Goal: Task Accomplishment & Management: Complete application form

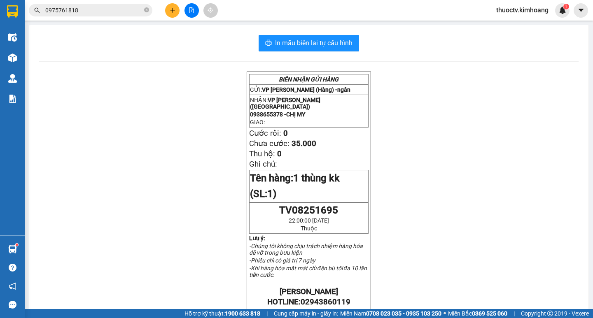
click at [91, 12] on input "0975761818" at bounding box center [93, 10] width 97 height 9
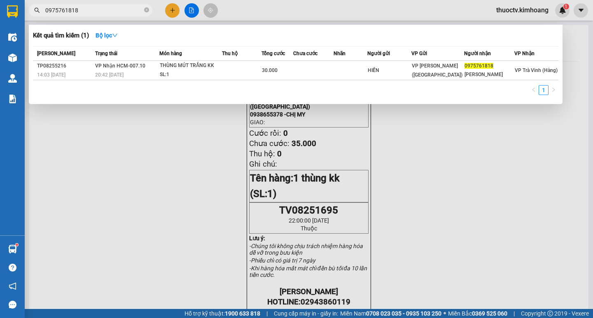
click at [91, 12] on input "0975761818" at bounding box center [93, 10] width 97 height 9
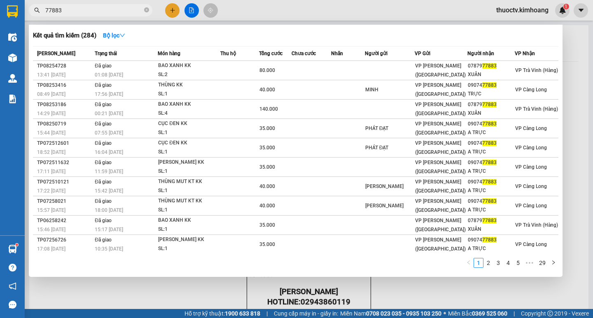
click at [51, 10] on input "77883" at bounding box center [93, 10] width 97 height 9
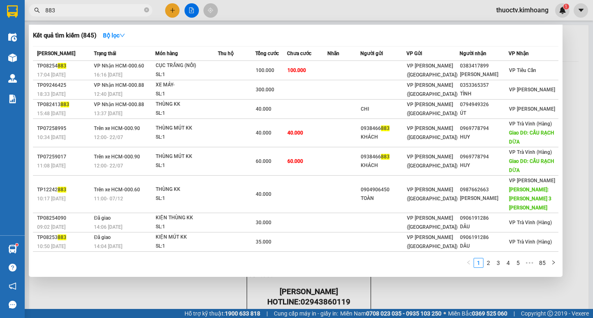
click at [62, 12] on input "883" at bounding box center [93, 10] width 97 height 9
click at [64, 8] on input "883" at bounding box center [93, 10] width 97 height 9
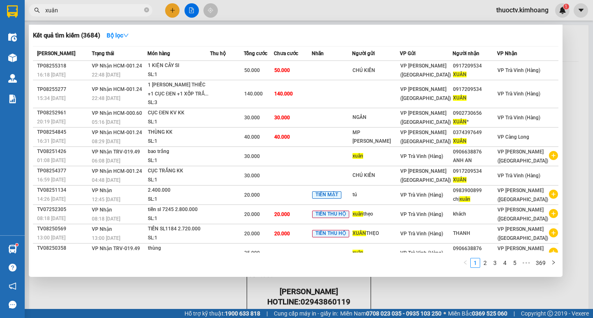
click at [62, 11] on input "xuân" at bounding box center [93, 10] width 97 height 9
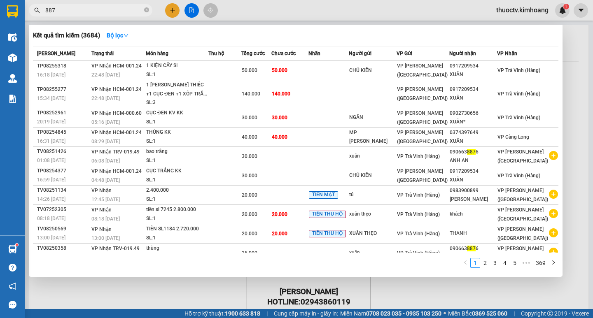
type input "8876"
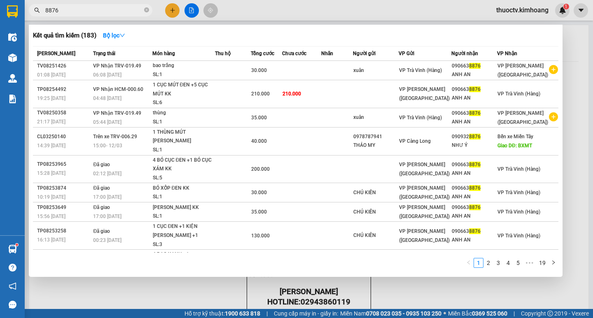
click at [65, 10] on input "8876" at bounding box center [93, 10] width 97 height 9
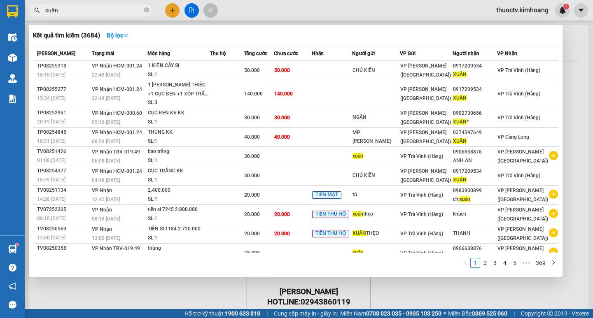
click at [67, 9] on input "xuân" at bounding box center [93, 10] width 97 height 9
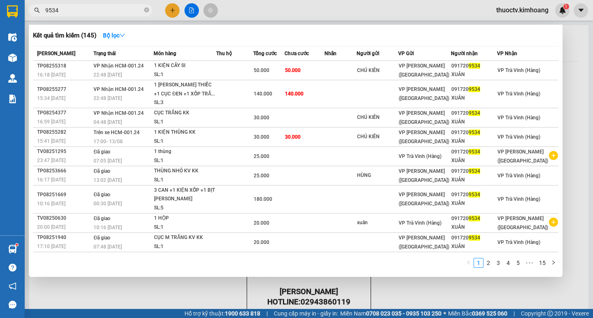
type input "9534"
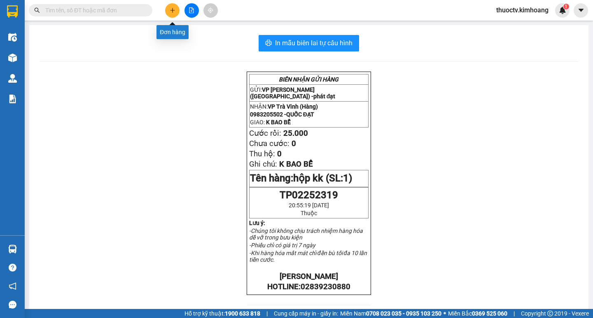
click at [171, 11] on icon "plus" at bounding box center [173, 10] width 6 height 6
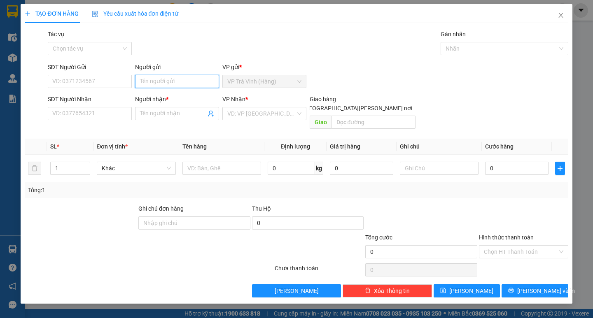
click at [164, 88] on input "Người gửi" at bounding box center [177, 81] width 84 height 13
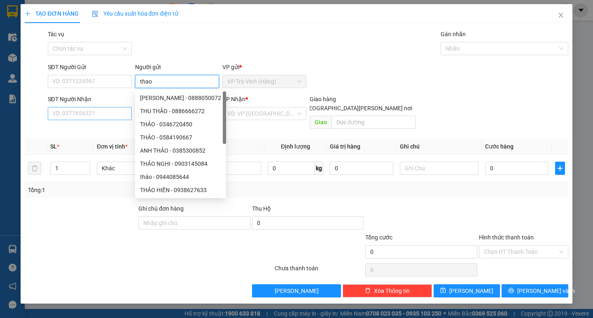
type input "thao"
click at [87, 112] on input "SĐT Người Nhận" at bounding box center [90, 113] width 84 height 13
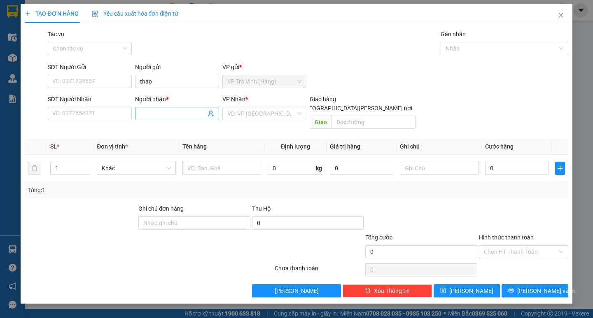
click at [164, 112] on input "Người nhận *" at bounding box center [173, 113] width 66 height 9
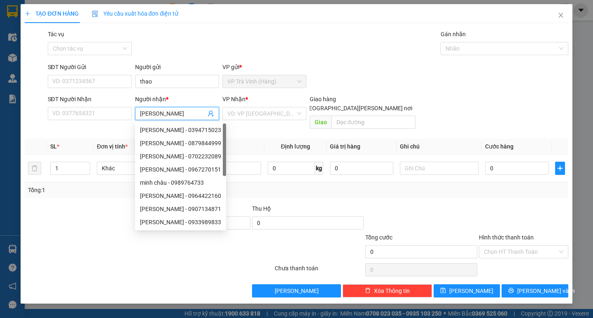
type input "[PERSON_NAME]"
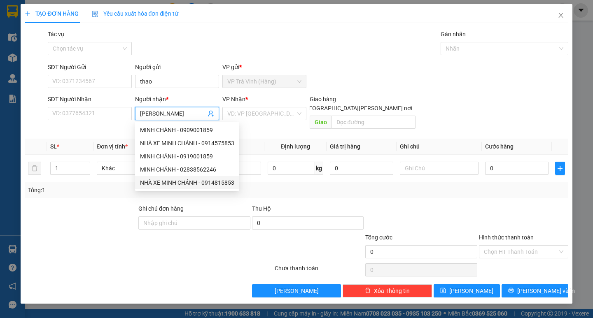
click at [200, 183] on div "NHÀ XE MINH CHÁNH - 0914815853" at bounding box center [187, 182] width 94 height 9
type input "0914815853"
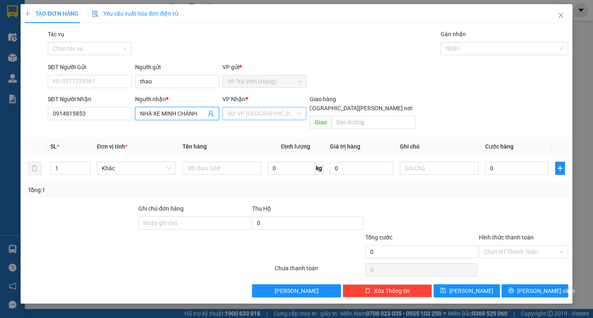
type input "NHÀ XE MINH CHÁNH"
click at [270, 118] on input "search" at bounding box center [261, 113] width 68 height 12
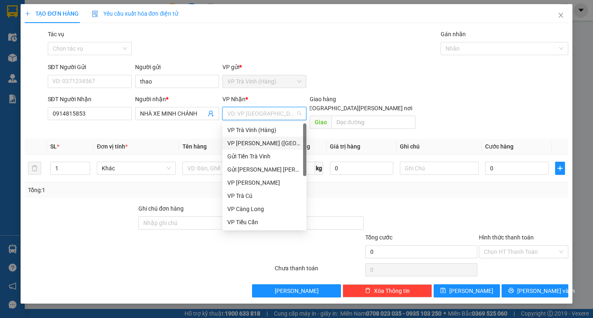
click at [249, 143] on div "VP [PERSON_NAME] ([GEOGRAPHIC_DATA])" at bounding box center [264, 143] width 74 height 9
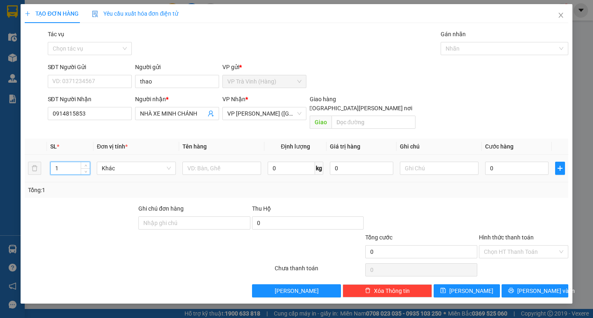
click at [60, 162] on input "1" at bounding box center [70, 168] width 39 height 12
type input "6"
click at [215, 162] on input "text" at bounding box center [221, 168] width 79 height 13
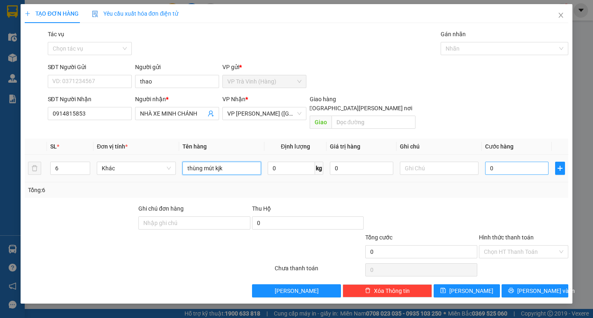
type input "thùng mút kjk"
click at [508, 162] on input "0" at bounding box center [516, 168] width 63 height 13
type input "4"
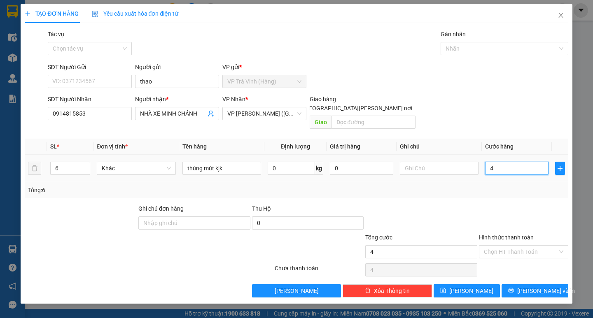
type input "42"
type input "420"
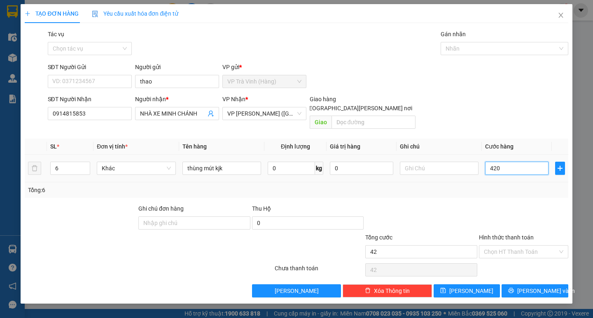
type input "420"
type input "420.000"
click at [522, 246] on input "Hình thức thanh toán" at bounding box center [521, 252] width 74 height 12
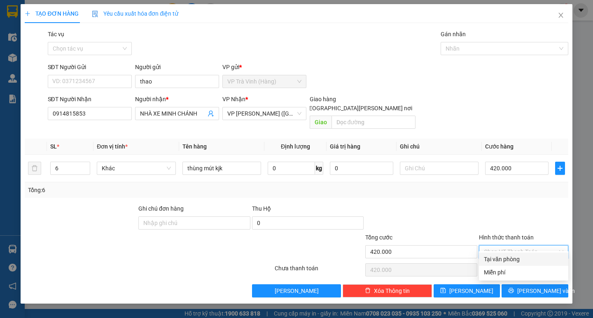
click at [513, 258] on div "Tại văn phòng" at bounding box center [523, 259] width 79 height 9
type input "0"
click at [531, 286] on span "[PERSON_NAME] và In" at bounding box center [546, 290] width 58 height 9
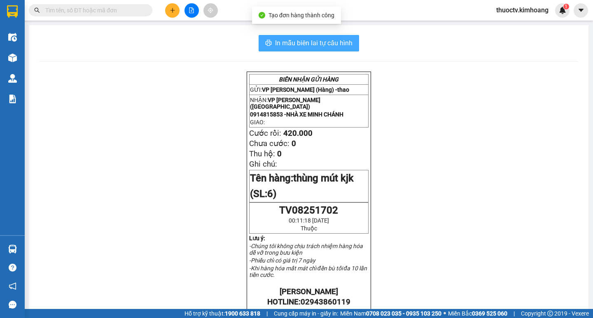
click at [280, 46] on span "In mẫu biên lai tự cấu hình" at bounding box center [313, 43] width 77 height 10
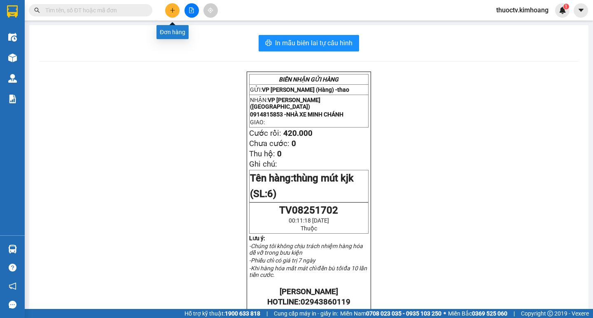
click at [170, 8] on icon "plus" at bounding box center [173, 10] width 6 height 6
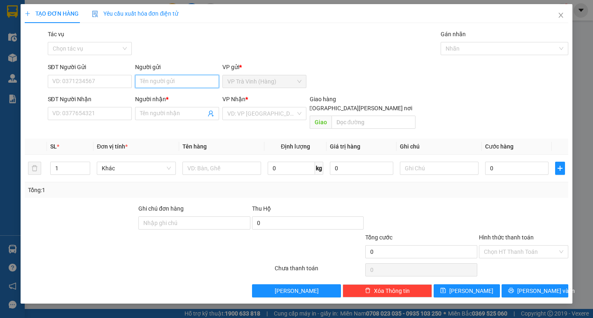
click at [172, 84] on input "Người gửi" at bounding box center [177, 81] width 84 height 13
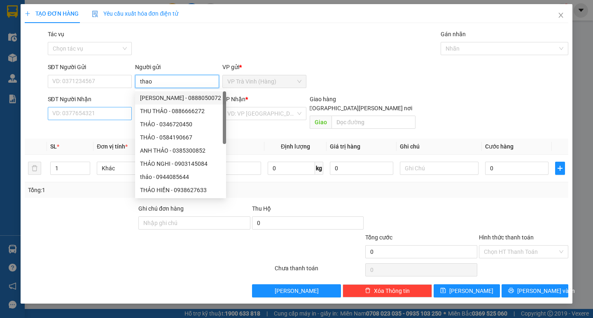
type input "thao"
click at [105, 111] on input "SĐT Người Nhận" at bounding box center [90, 113] width 84 height 13
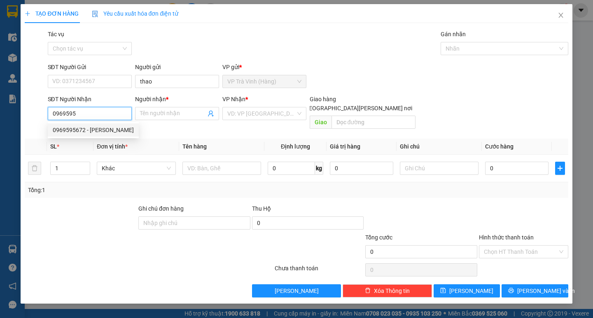
click at [79, 128] on div "0969595672 - [PERSON_NAME]" at bounding box center [93, 130] width 81 height 9
type input "0969595672"
type input "anh cường"
type input "130.000"
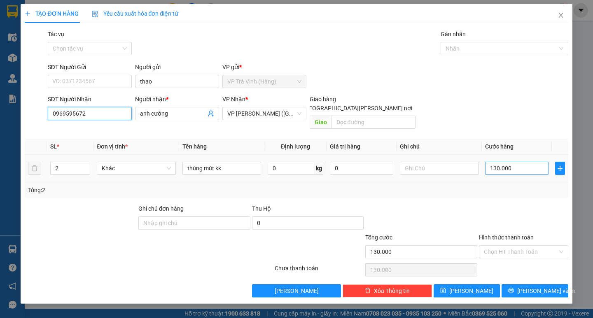
type input "0969595672"
click at [515, 162] on input "130.000" at bounding box center [516, 168] width 63 height 13
type input "7"
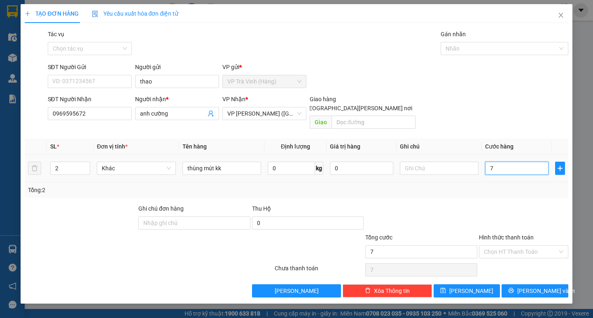
type input "70"
type input "70.000"
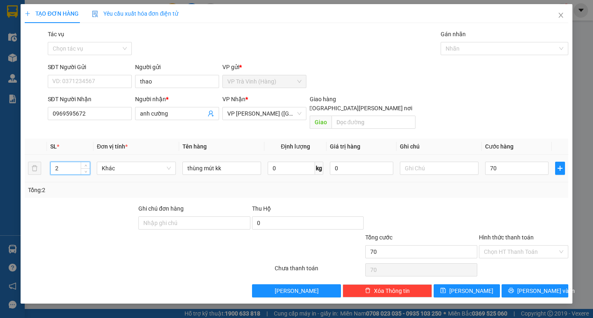
type input "70.000"
click at [61, 162] on input "2" at bounding box center [70, 168] width 39 height 12
click at [62, 162] on input "2" at bounding box center [70, 168] width 39 height 12
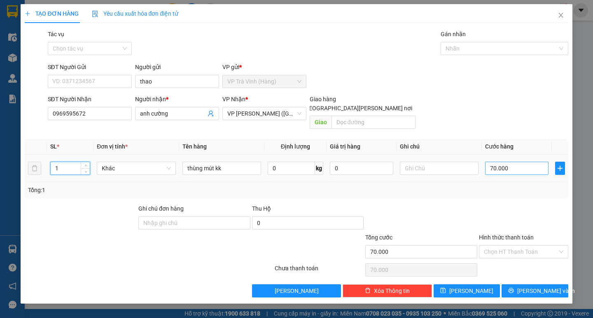
type input "1"
click at [512, 162] on input "70.000" at bounding box center [516, 168] width 63 height 13
type input "7"
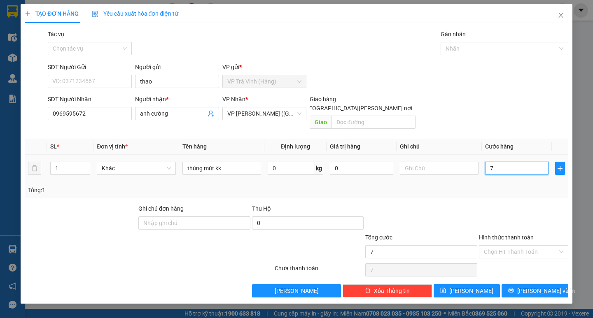
type input "70"
type input "70.000"
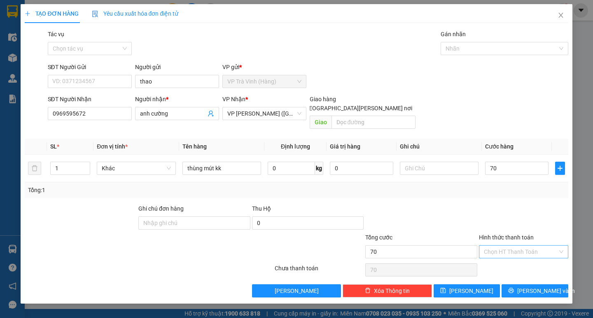
type input "70.000"
click at [512, 246] on input "Hình thức thanh toán" at bounding box center [521, 252] width 74 height 12
click at [510, 258] on div "Tại văn phòng" at bounding box center [523, 259] width 79 height 9
type input "0"
click at [525, 284] on button "[PERSON_NAME] và In" at bounding box center [534, 290] width 66 height 13
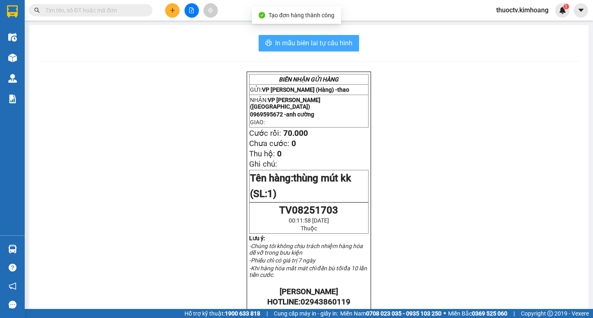
drag, startPoint x: 274, startPoint y: 44, endPoint x: 286, endPoint y: 48, distance: 12.4
click at [275, 44] on span "In mẫu biên lai tự cấu hình" at bounding box center [313, 43] width 77 height 10
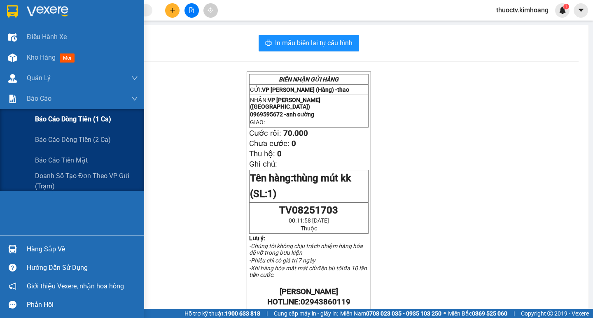
click at [66, 122] on span "Báo cáo dòng tiền (1 ca)" at bounding box center [73, 119] width 76 height 10
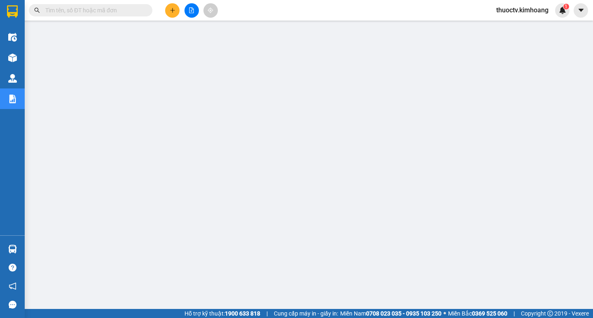
click at [111, 10] on input "text" at bounding box center [93, 10] width 97 height 9
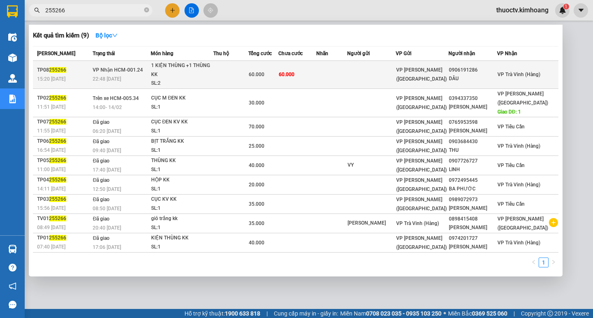
type input "255266"
click at [316, 69] on td "60.000" at bounding box center [297, 75] width 38 height 28
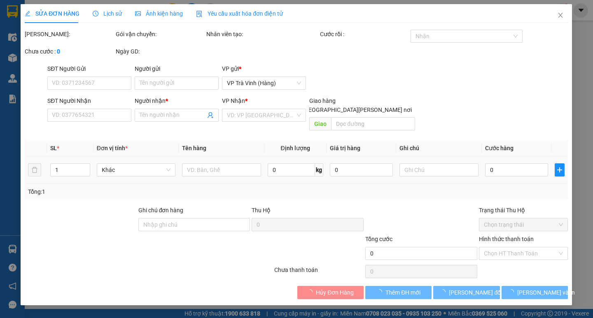
type input "0906191286"
type input "DÂU"
type input "60.000"
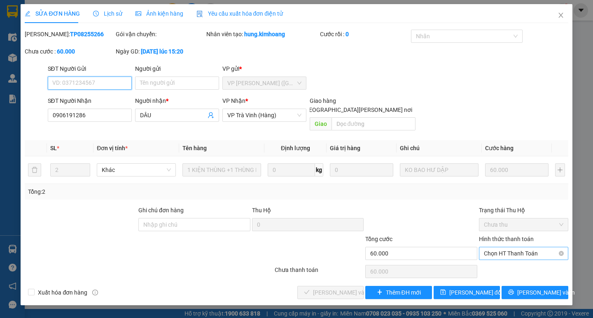
click at [529, 247] on span "Chọn HT Thanh Toán" at bounding box center [523, 253] width 79 height 12
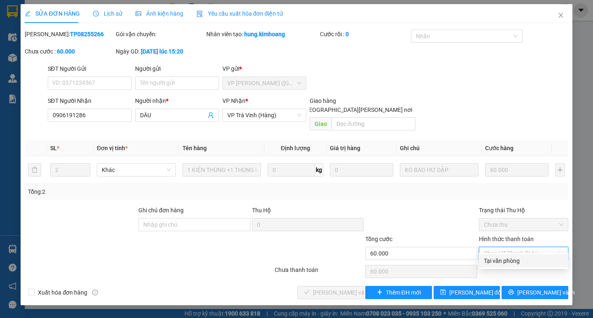
drag, startPoint x: 523, startPoint y: 259, endPoint x: 510, endPoint y: 261, distance: 13.3
click at [523, 259] on div "Tại văn phòng" at bounding box center [523, 260] width 79 height 9
type input "0"
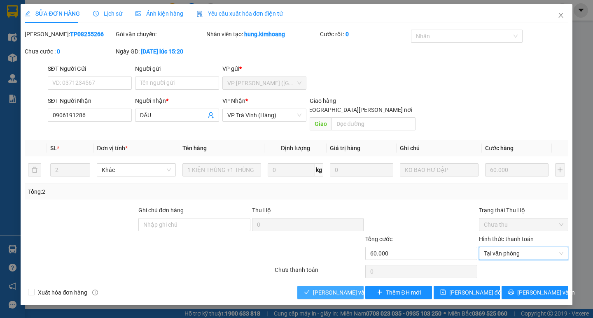
drag, startPoint x: 326, startPoint y: 280, endPoint x: 356, endPoint y: 287, distance: 30.0
click at [329, 288] on span "[PERSON_NAME] và [PERSON_NAME] hàng" at bounding box center [368, 292] width 111 height 9
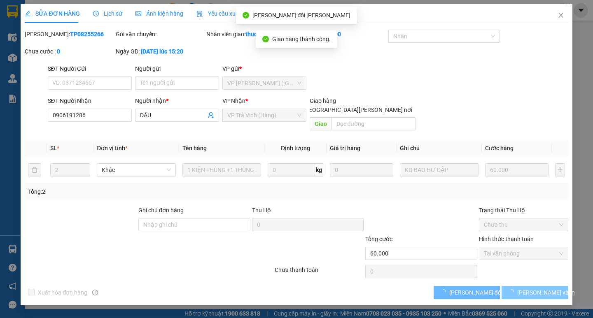
drag, startPoint x: 526, startPoint y: 296, endPoint x: 533, endPoint y: 282, distance: 16.0
click at [533, 288] on span "[PERSON_NAME] và In" at bounding box center [546, 292] width 58 height 9
click at [542, 288] on span "[PERSON_NAME] và In" at bounding box center [546, 292] width 58 height 9
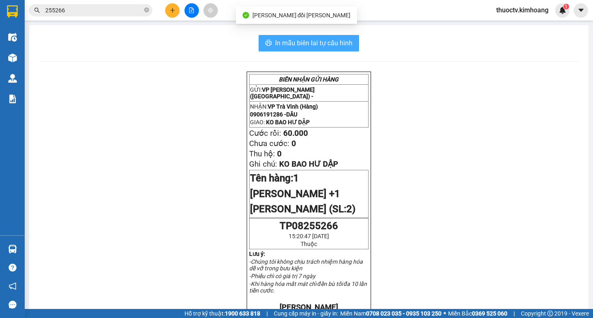
click at [342, 43] on span "In mẫu biên lai tự cấu hình" at bounding box center [313, 43] width 77 height 10
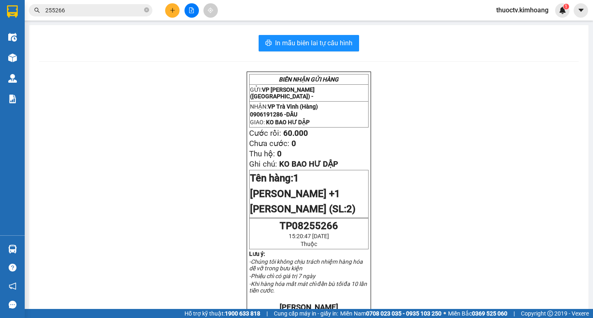
click at [75, 12] on input "255266" at bounding box center [93, 10] width 97 height 9
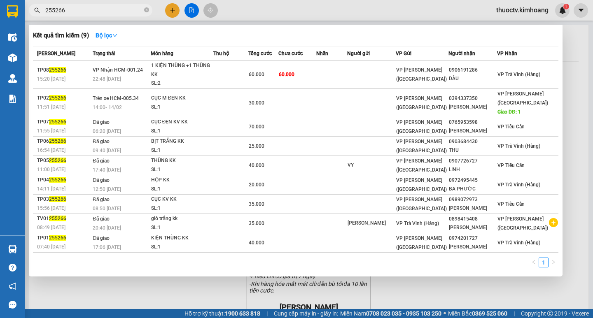
click at [75, 12] on input "255266" at bounding box center [93, 10] width 97 height 9
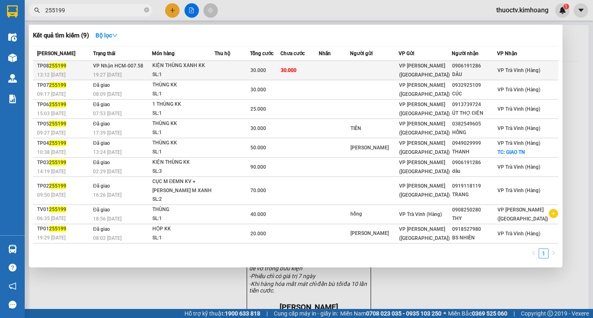
type input "255199"
click at [319, 70] on td "30.000" at bounding box center [299, 70] width 38 height 19
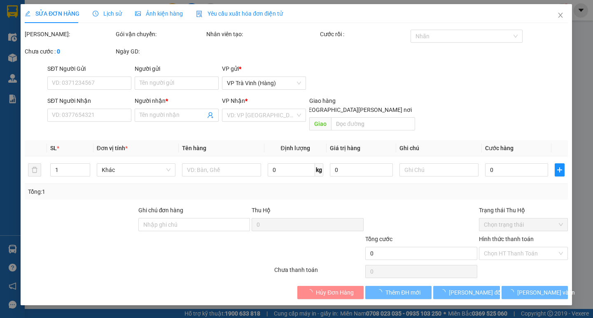
type input "0906191286"
type input "DÂU"
type input "30.000"
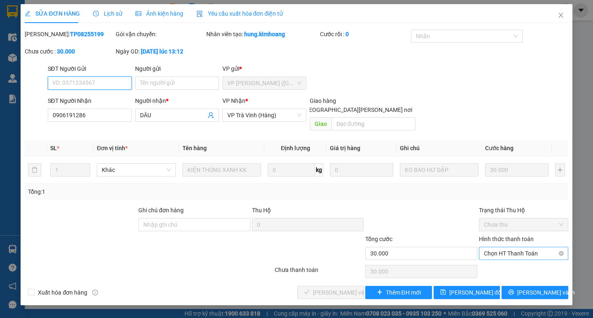
click at [525, 247] on span "Chọn HT Thanh Toán" at bounding box center [523, 253] width 79 height 12
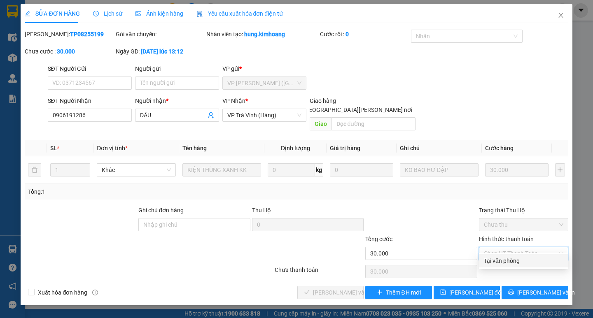
drag, startPoint x: 517, startPoint y: 260, endPoint x: 502, endPoint y: 264, distance: 16.1
click at [517, 260] on div "Tại văn phòng" at bounding box center [523, 260] width 79 height 9
type input "0"
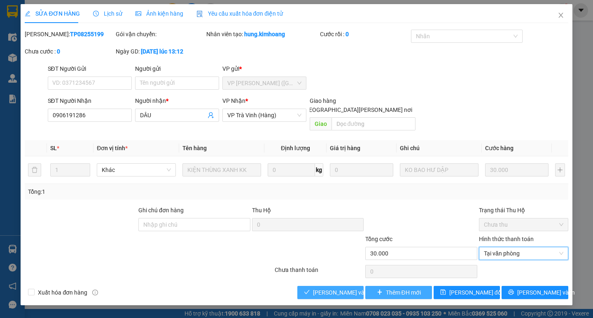
drag, startPoint x: 347, startPoint y: 281, endPoint x: 376, endPoint y: 286, distance: 29.2
click at [349, 288] on span "[PERSON_NAME] và [PERSON_NAME] hàng" at bounding box center [368, 292] width 111 height 9
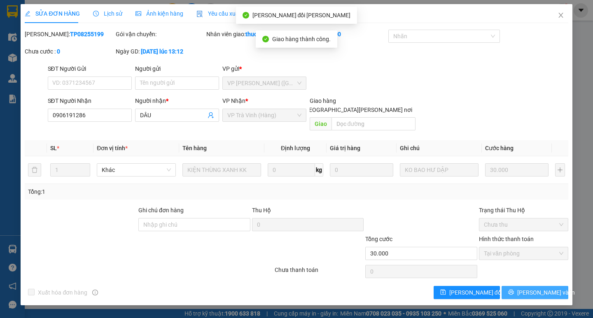
click at [540, 288] on span "[PERSON_NAME] và In" at bounding box center [546, 292] width 58 height 9
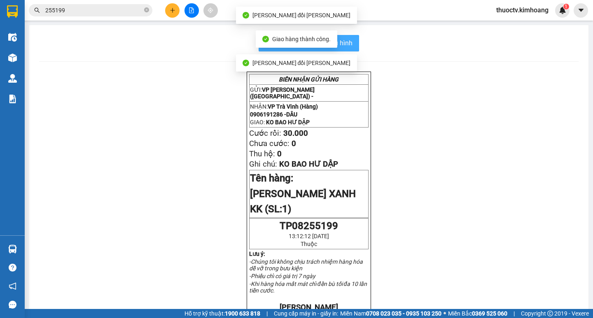
click at [347, 40] on span "In mẫu biên lai tự cấu hình" at bounding box center [313, 43] width 77 height 10
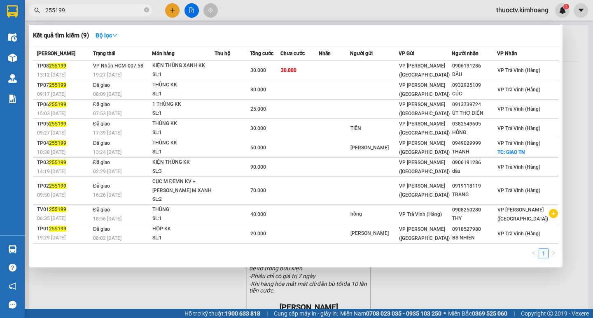
click at [70, 9] on input "255199" at bounding box center [93, 10] width 97 height 9
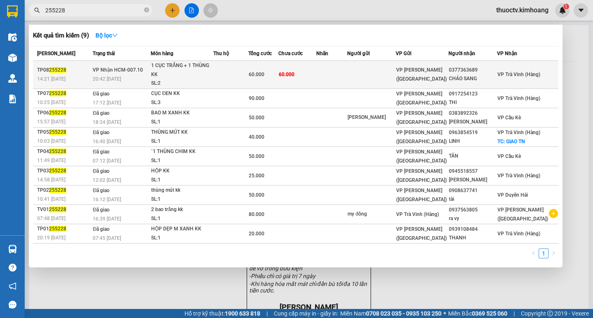
type input "255228"
click at [347, 77] on td at bounding box center [331, 75] width 31 height 28
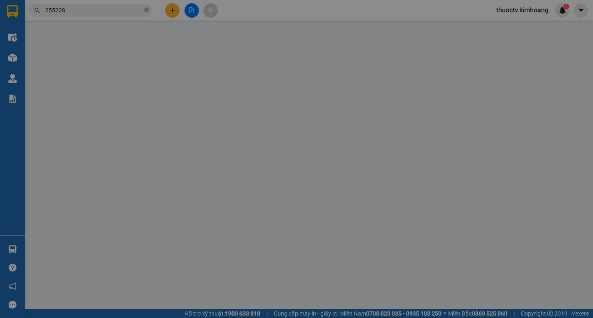
type input "0377363689"
type input "CHÁO SANG"
type input "60.000"
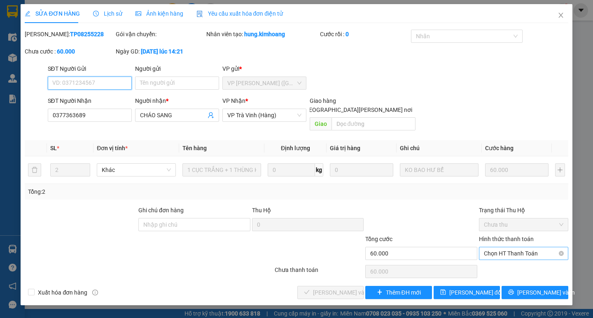
drag, startPoint x: 521, startPoint y: 244, endPoint x: 518, endPoint y: 251, distance: 7.8
click at [520, 247] on span "Chọn HT Thanh Toán" at bounding box center [523, 253] width 79 height 12
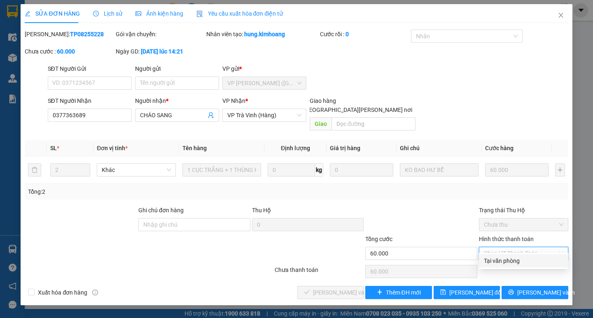
drag, startPoint x: 518, startPoint y: 251, endPoint x: 508, endPoint y: 261, distance: 13.7
click at [512, 260] on div "Tại văn phòng" at bounding box center [523, 260] width 79 height 9
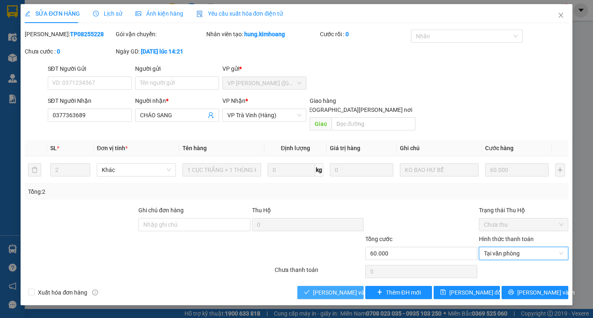
click at [363, 286] on button "[PERSON_NAME] và [PERSON_NAME] hàng" at bounding box center [330, 292] width 66 height 13
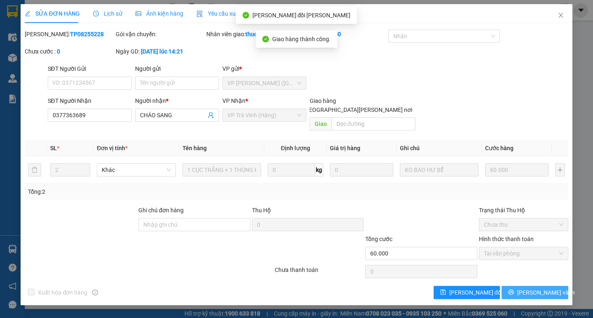
click at [533, 288] on span "[PERSON_NAME] và In" at bounding box center [546, 292] width 58 height 9
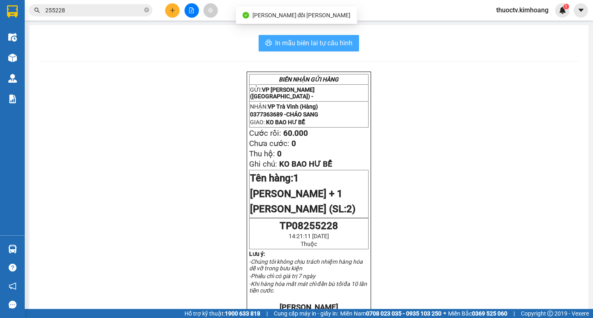
click at [345, 40] on span "In mẫu biên lai tự cấu hình" at bounding box center [313, 43] width 77 height 10
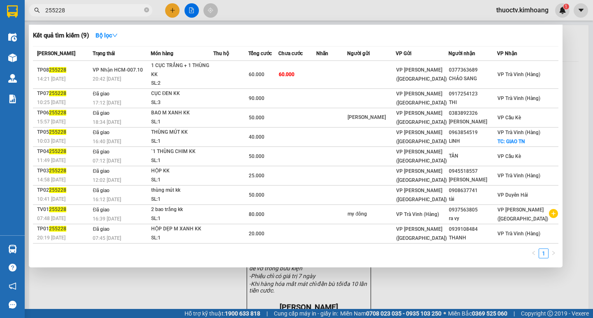
click at [72, 14] on input "255228" at bounding box center [93, 10] width 97 height 9
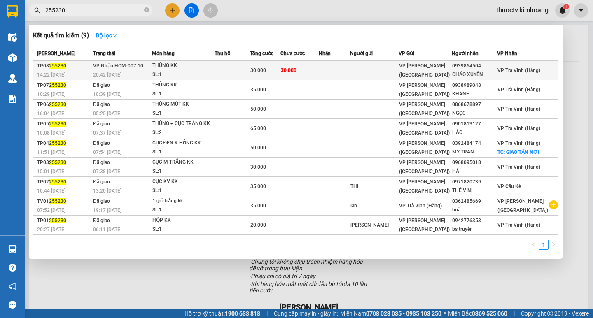
type input "255230"
click at [319, 70] on td "30.000" at bounding box center [299, 70] width 38 height 19
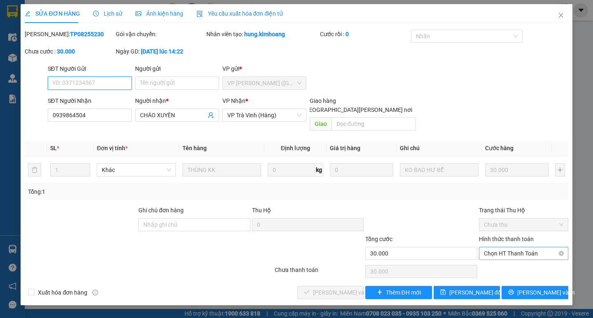
click at [521, 247] on span "Chọn HT Thanh Toán" at bounding box center [523, 253] width 79 height 12
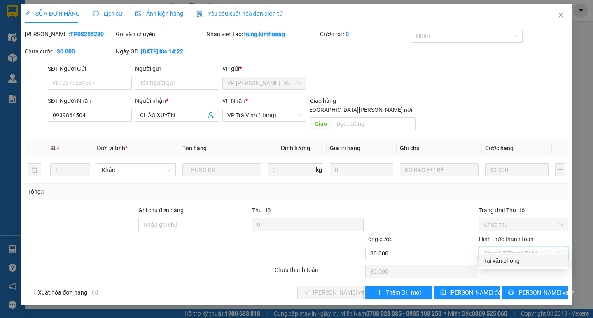
click at [517, 255] on div "Tại văn phòng" at bounding box center [523, 260] width 89 height 13
type input "0"
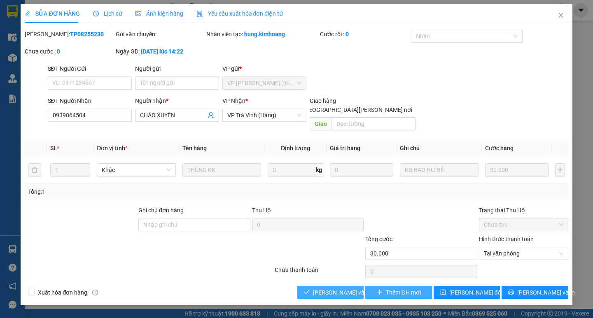
drag, startPoint x: 337, startPoint y: 278, endPoint x: 407, endPoint y: 288, distance: 70.6
click at [339, 286] on button "[PERSON_NAME] và [PERSON_NAME] hàng" at bounding box center [330, 292] width 66 height 13
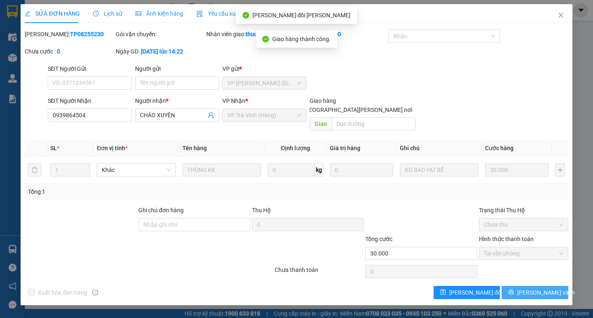
drag, startPoint x: 544, startPoint y: 284, endPoint x: 525, endPoint y: 253, distance: 36.6
click at [544, 288] on span "[PERSON_NAME] và In" at bounding box center [546, 292] width 58 height 9
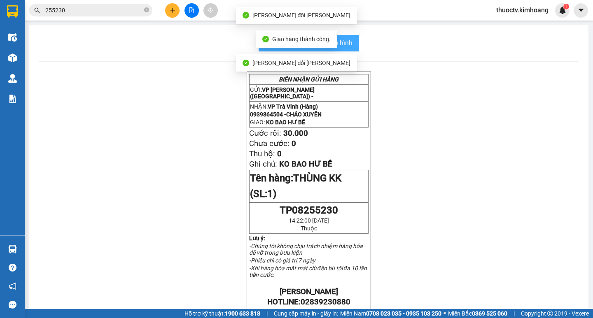
click at [354, 42] on button "In mẫu biên lai tự cấu hình" at bounding box center [308, 43] width 100 height 16
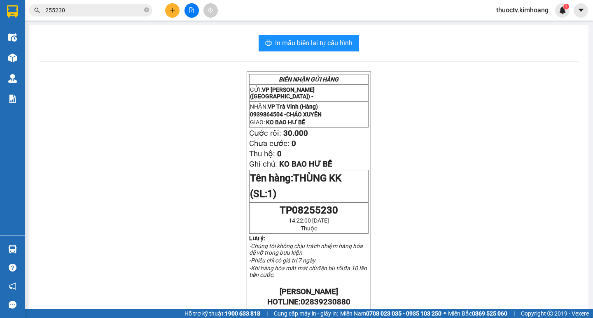
click at [67, 12] on input "255230" at bounding box center [93, 10] width 97 height 9
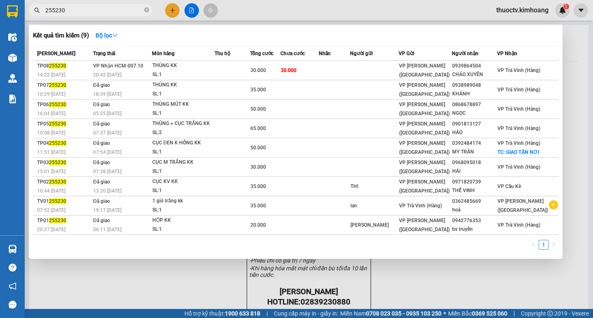
click at [67, 12] on input "255230" at bounding box center [93, 10] width 97 height 9
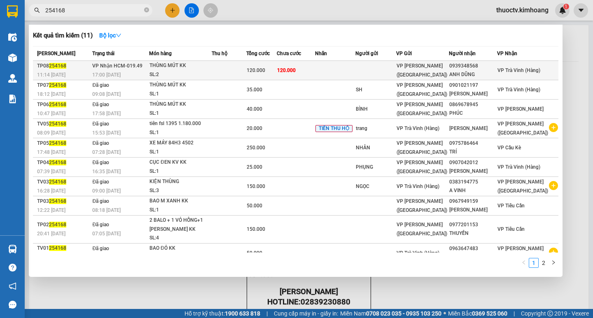
type input "254168"
click at [315, 72] on td "120.000" at bounding box center [296, 70] width 38 height 19
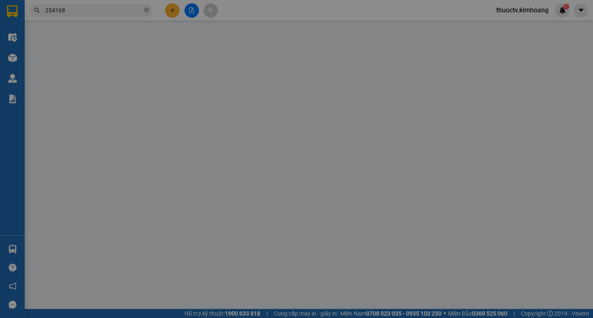
type input "0939348568"
type input "ANH DŨNG"
type input "120.000"
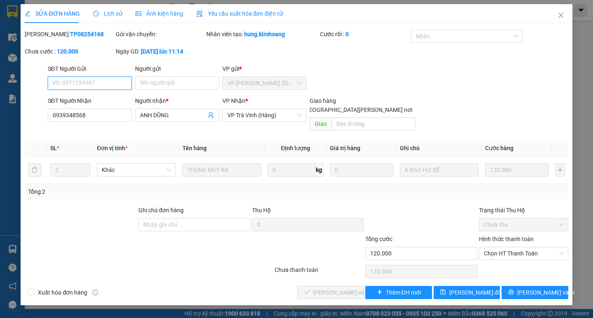
drag, startPoint x: 523, startPoint y: 244, endPoint x: 517, endPoint y: 251, distance: 9.3
click at [522, 247] on span "Chọn HT Thanh Toán" at bounding box center [523, 253] width 79 height 12
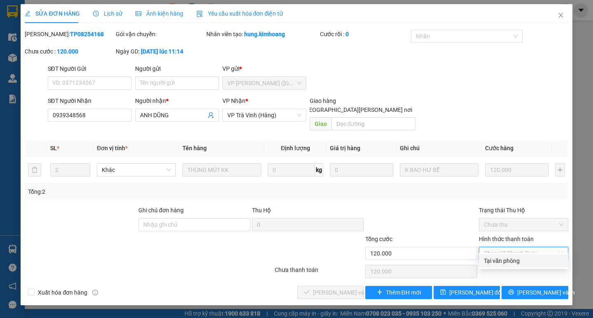
click at [512, 259] on div "Tại văn phòng" at bounding box center [523, 260] width 79 height 9
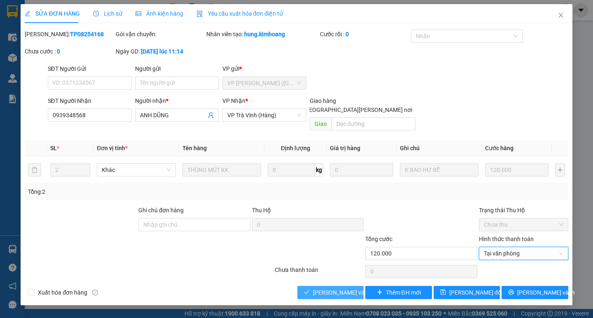
drag, startPoint x: 343, startPoint y: 286, endPoint x: 352, endPoint y: 284, distance: 9.7
click at [343, 288] on span "[PERSON_NAME] và [PERSON_NAME] hàng" at bounding box center [368, 292] width 111 height 9
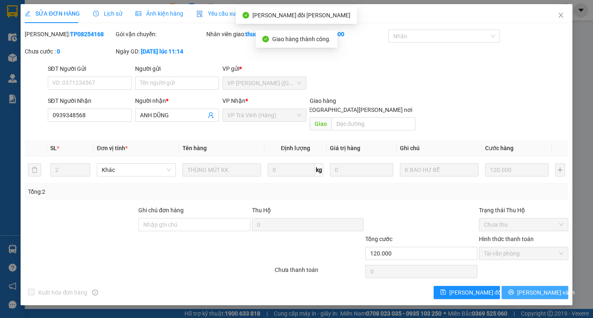
click at [532, 288] on span "[PERSON_NAME] và In" at bounding box center [546, 292] width 58 height 9
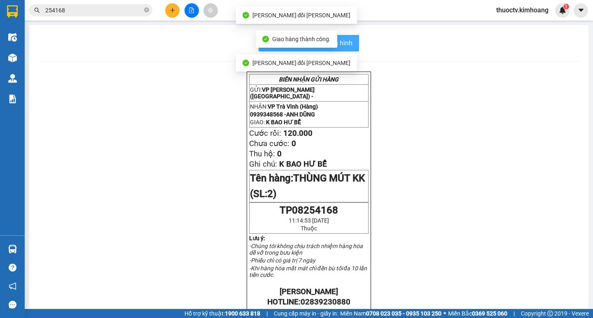
click at [345, 38] on span "In mẫu biên lai tự cấu hình" at bounding box center [313, 43] width 77 height 10
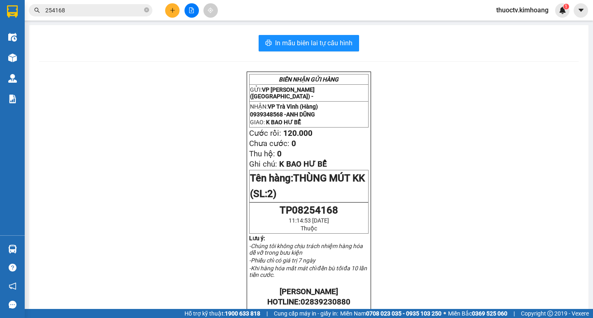
click at [70, 14] on input "254168" at bounding box center [93, 10] width 97 height 9
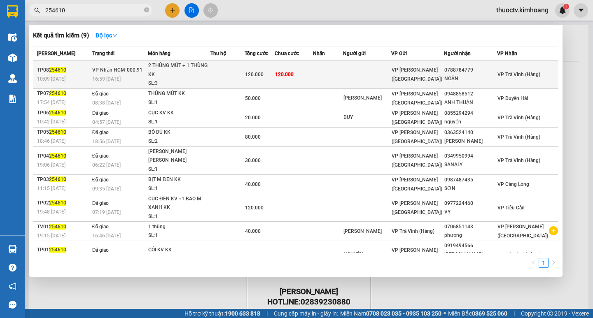
type input "254610"
click at [339, 74] on td at bounding box center [328, 75] width 30 height 28
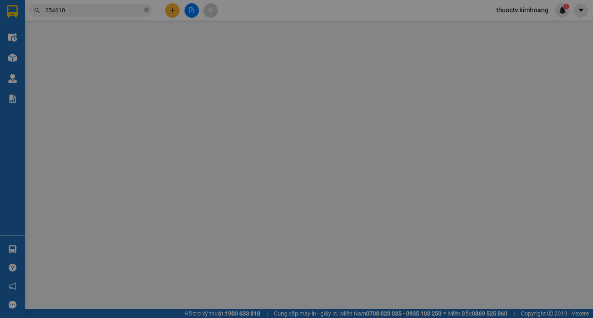
type input "0788784779"
type input "NGÂN"
type input "120.000"
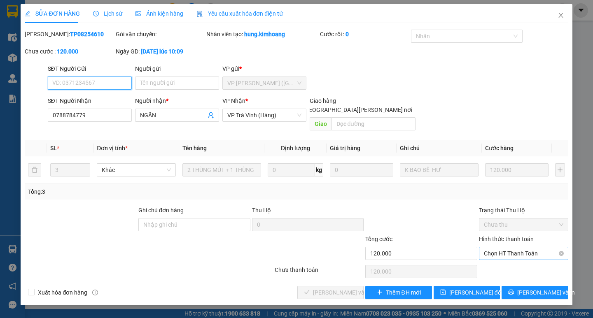
drag, startPoint x: 525, startPoint y: 244, endPoint x: 524, endPoint y: 249, distance: 4.7
click at [525, 247] on span "Chọn HT Thanh Toán" at bounding box center [523, 253] width 79 height 12
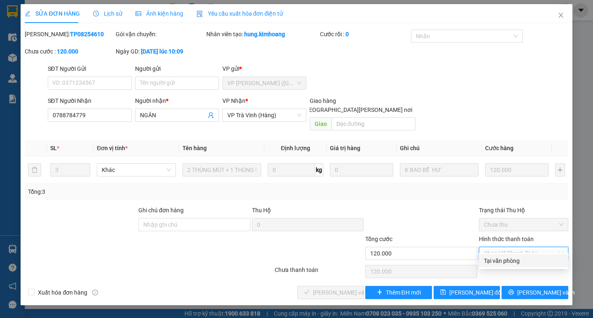
click at [518, 257] on div "Tại văn phòng" at bounding box center [523, 260] width 79 height 9
type input "0"
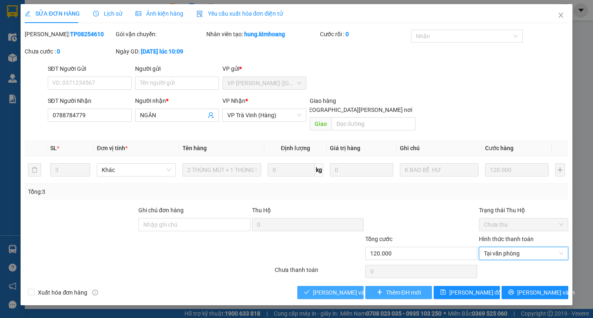
drag, startPoint x: 344, startPoint y: 284, endPoint x: 400, endPoint y: 284, distance: 56.0
click at [347, 288] on span "[PERSON_NAME] và [PERSON_NAME] hàng" at bounding box center [368, 292] width 111 height 9
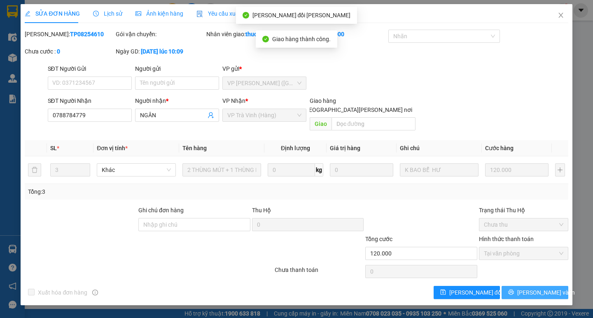
click at [538, 288] on span "[PERSON_NAME] và In" at bounding box center [546, 292] width 58 height 9
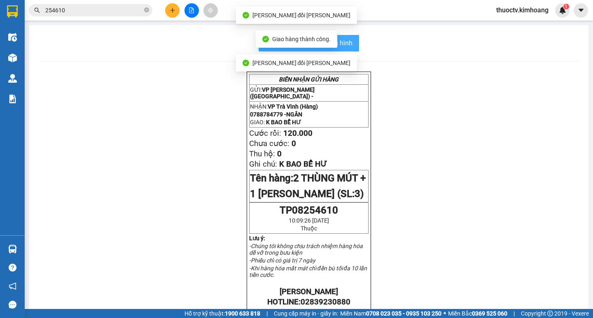
click at [348, 44] on span "In mẫu biên lai tự cấu hình" at bounding box center [313, 43] width 77 height 10
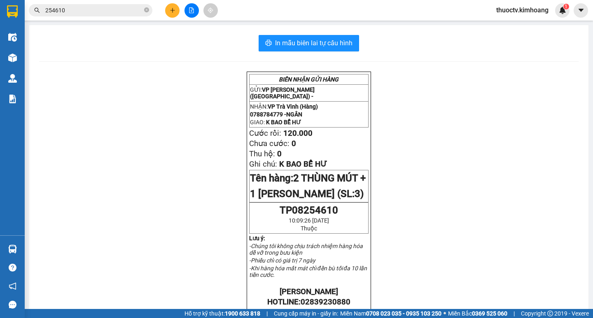
click at [68, 12] on input "254610" at bounding box center [93, 10] width 97 height 9
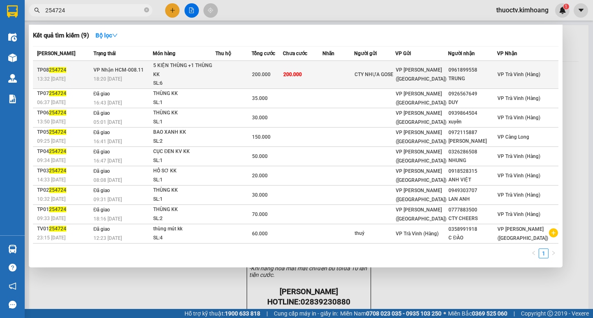
click at [337, 76] on tr "TP08 254724 13:32 [DATE] [PERSON_NAME] HCM-008.11 18:20 [DATE] 5 [PERSON_NAME] …" at bounding box center [295, 75] width 525 height 28
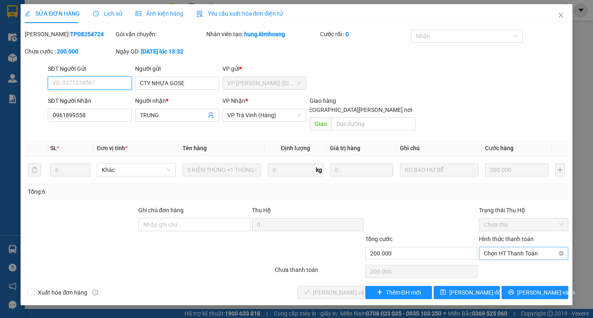
click at [516, 247] on span "Chọn HT Thanh Toán" at bounding box center [523, 253] width 79 height 12
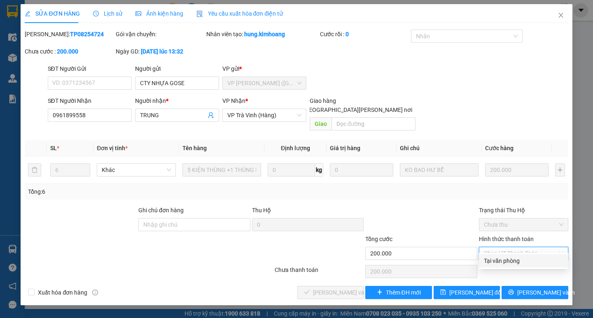
drag, startPoint x: 517, startPoint y: 260, endPoint x: 502, endPoint y: 263, distance: 15.9
click at [514, 260] on div "Tại văn phòng" at bounding box center [523, 260] width 79 height 9
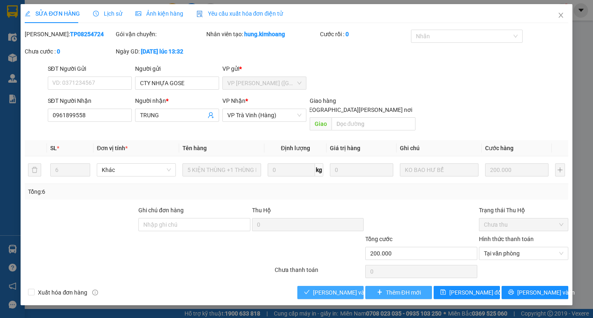
drag, startPoint x: 336, startPoint y: 285, endPoint x: 403, endPoint y: 285, distance: 66.7
click at [338, 288] on span "[PERSON_NAME] và [PERSON_NAME] hàng" at bounding box center [368, 292] width 111 height 9
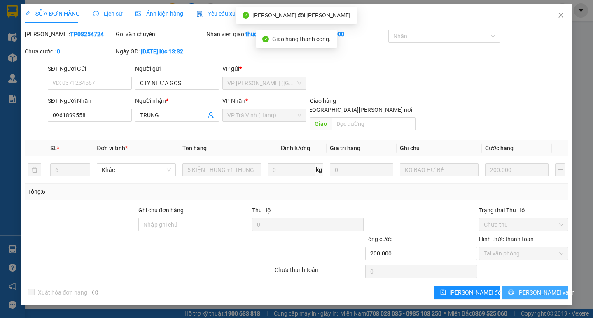
click at [537, 288] on span "[PERSON_NAME] và In" at bounding box center [546, 292] width 58 height 9
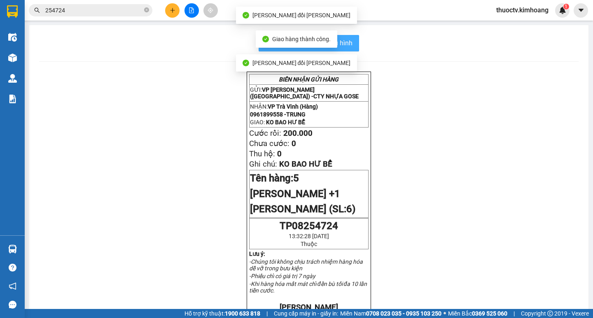
click at [348, 42] on span "In mẫu biên lai tự cấu hình" at bounding box center [313, 43] width 77 height 10
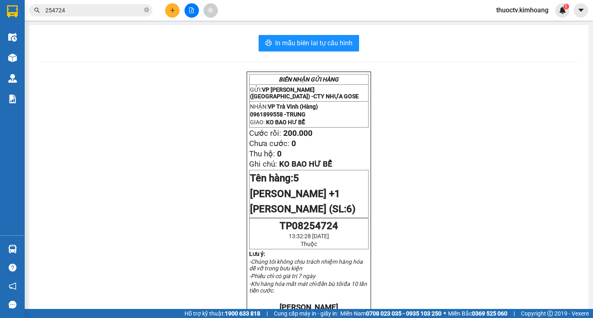
click at [70, 9] on input "254724" at bounding box center [93, 10] width 97 height 9
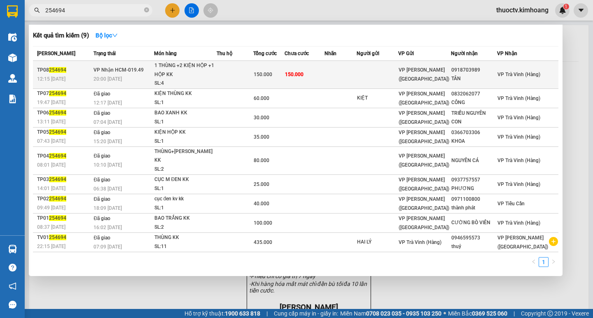
type input "254694"
click at [324, 76] on td "150.000" at bounding box center [304, 75] width 40 height 28
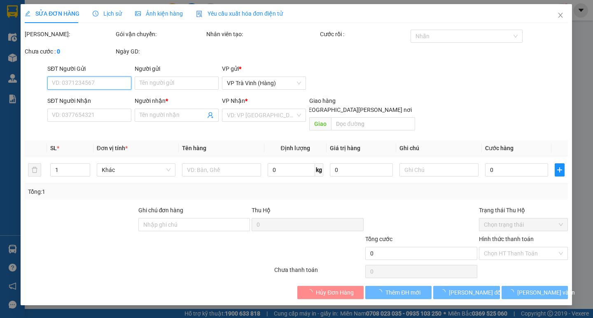
type input "0918703989"
type input "TÂN"
type input "150.000"
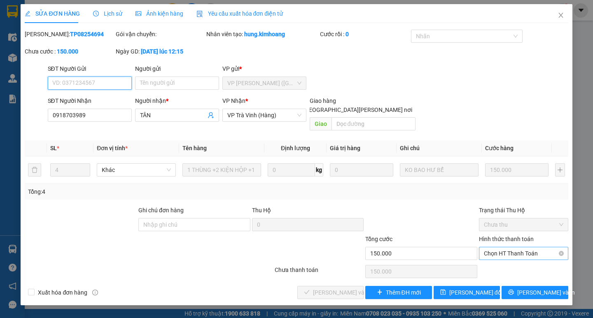
click at [514, 247] on span "Chọn HT Thanh Toán" at bounding box center [523, 253] width 79 height 12
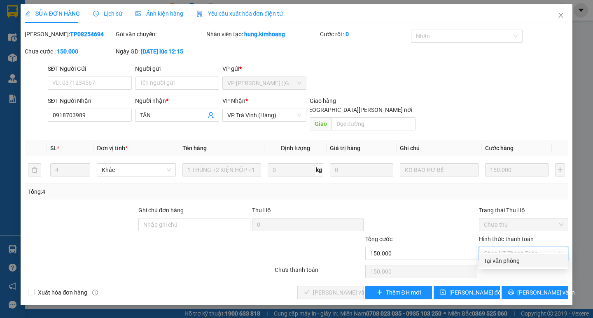
drag, startPoint x: 508, startPoint y: 258, endPoint x: 499, endPoint y: 263, distance: 10.7
click at [508, 257] on div "Tại văn phòng" at bounding box center [523, 260] width 79 height 9
type input "0"
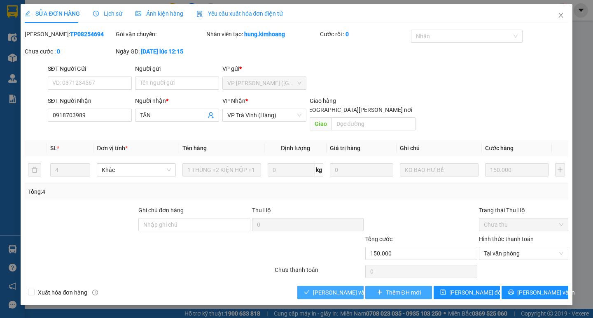
drag, startPoint x: 346, startPoint y: 280, endPoint x: 418, endPoint y: 278, distance: 72.5
click at [347, 288] on span "[PERSON_NAME] và [PERSON_NAME] hàng" at bounding box center [368, 292] width 111 height 9
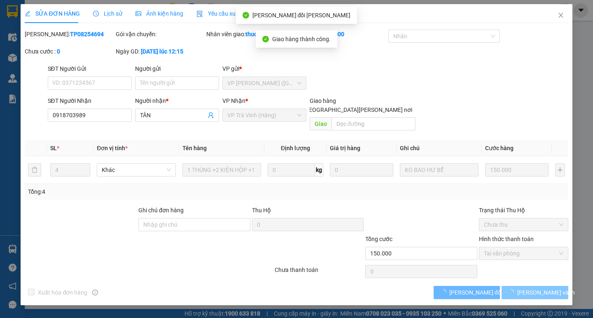
click at [540, 288] on span "[PERSON_NAME] và In" at bounding box center [546, 292] width 58 height 9
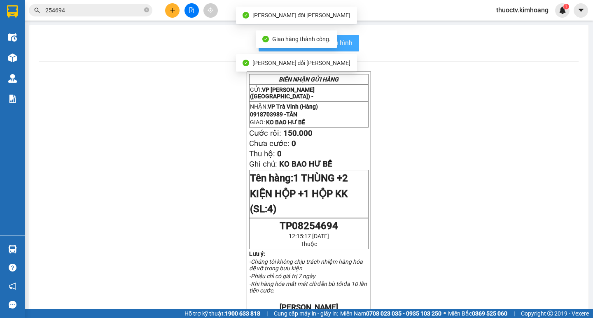
click at [344, 42] on span "In mẫu biên lai tự cấu hình" at bounding box center [313, 43] width 77 height 10
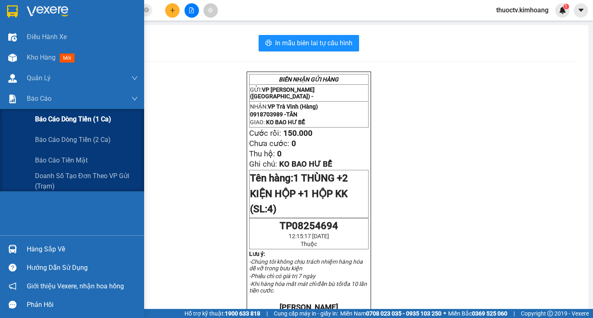
click at [82, 122] on span "Báo cáo dòng tiền (1 ca)" at bounding box center [73, 119] width 76 height 10
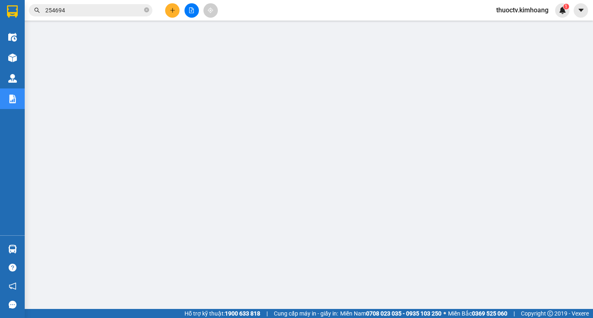
click at [74, 14] on input "254694" at bounding box center [93, 10] width 97 height 9
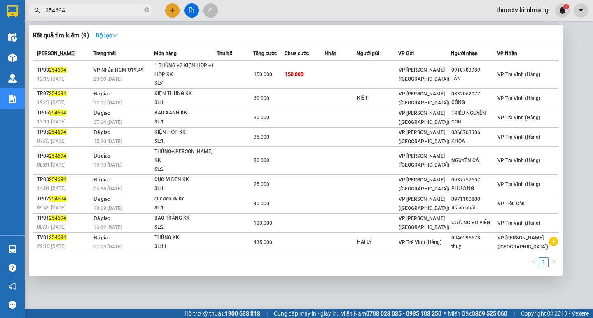
click at [74, 14] on input "254694" at bounding box center [93, 10] width 97 height 9
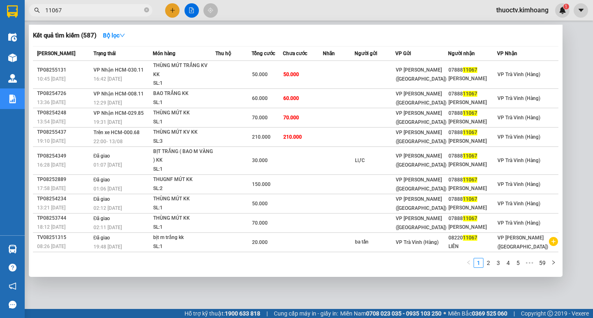
click at [65, 8] on input "11067" at bounding box center [93, 10] width 97 height 9
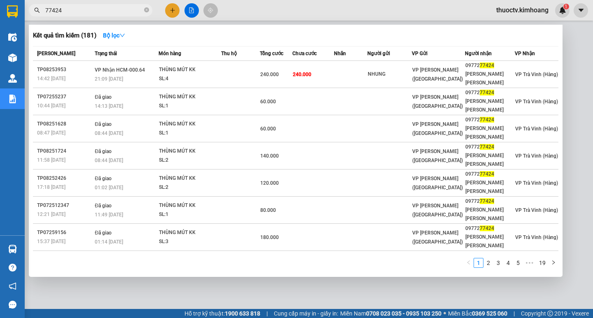
click at [65, 3] on div at bounding box center [296, 159] width 593 height 318
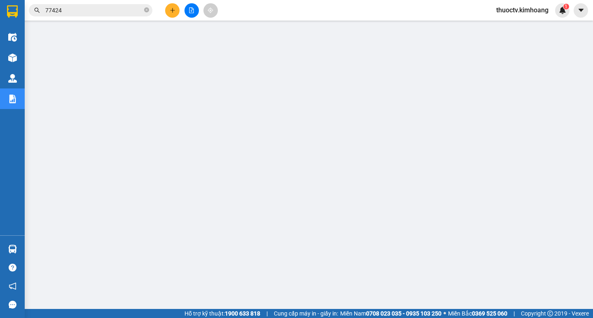
click at [64, 4] on div "Kết quả [PERSON_NAME] ( 181 ) Bộ lọc Mã ĐH Trạng thái Món hàng Thu hộ Tổng [PER…" at bounding box center [80, 10] width 160 height 14
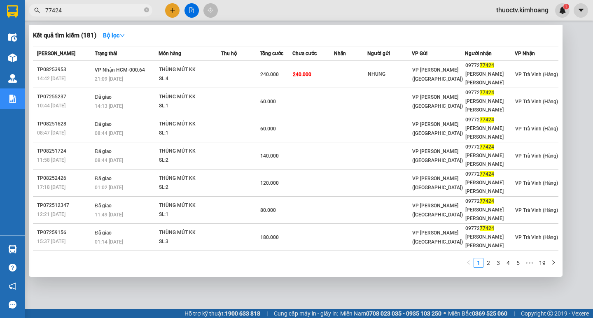
click at [65, 9] on input "77424" at bounding box center [93, 10] width 97 height 9
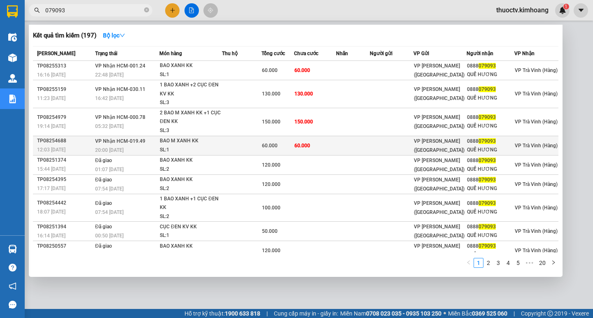
type input "079093"
click at [325, 148] on td "60.000" at bounding box center [315, 145] width 42 height 19
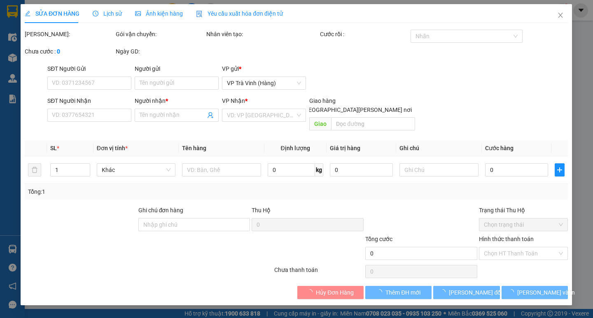
type input "0888079093"
type input "QUẾ HƯƠNG"
type input "60.000"
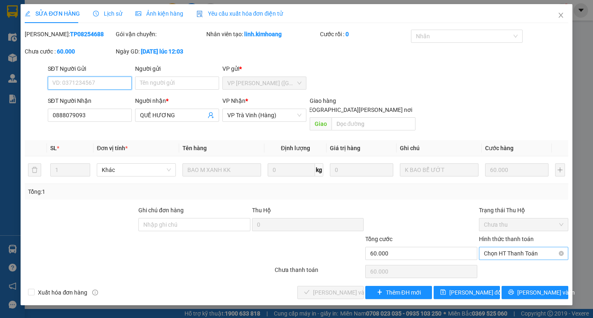
click at [521, 247] on span "Chọn HT Thanh Toán" at bounding box center [523, 253] width 79 height 12
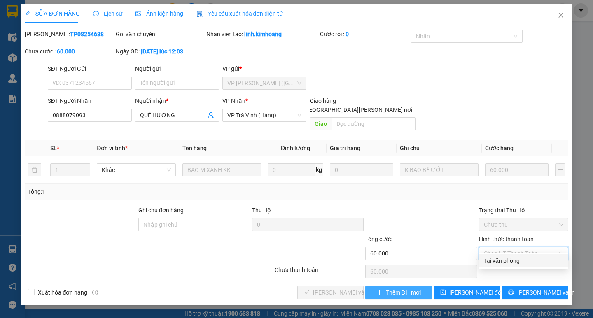
drag, startPoint x: 511, startPoint y: 258, endPoint x: 431, endPoint y: 278, distance: 81.8
click at [509, 258] on div "Tại văn phòng" at bounding box center [523, 260] width 79 height 9
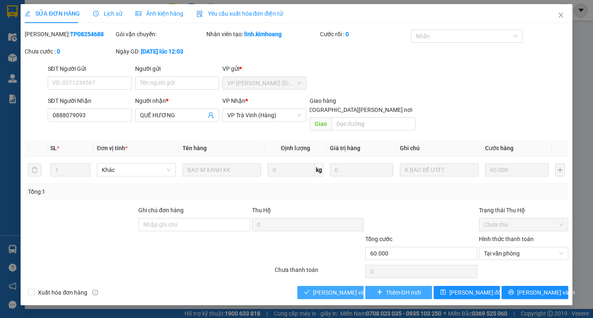
drag, startPoint x: 320, startPoint y: 285, endPoint x: 367, endPoint y: 284, distance: 47.3
click at [322, 288] on span "[PERSON_NAME] và [PERSON_NAME] hàng" at bounding box center [368, 292] width 111 height 9
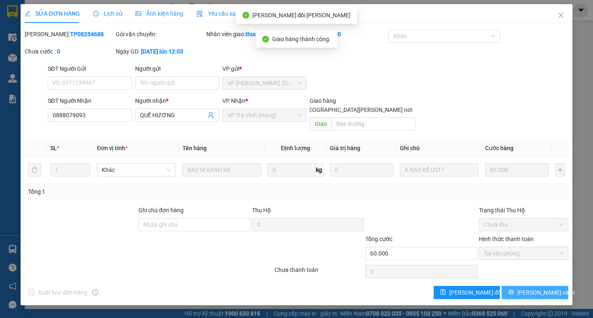
click at [514, 289] on icon "printer" at bounding box center [511, 292] width 6 height 6
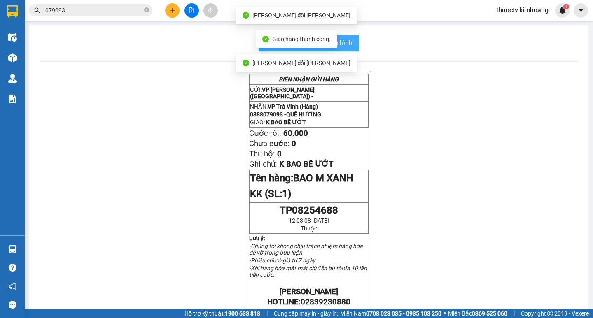
click at [343, 42] on span "In mẫu biên lai tự cấu hình" at bounding box center [313, 43] width 77 height 10
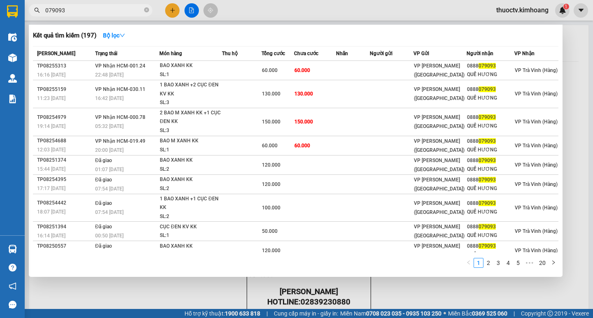
click at [69, 12] on input "079093" at bounding box center [93, 10] width 97 height 9
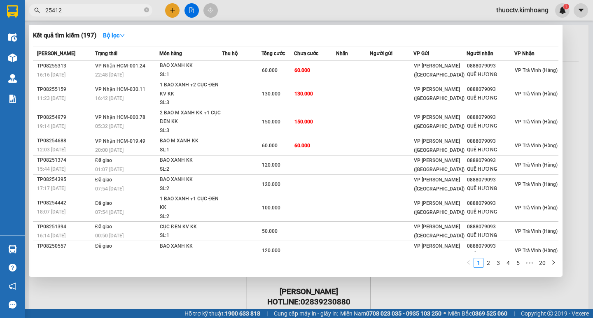
type input "254123"
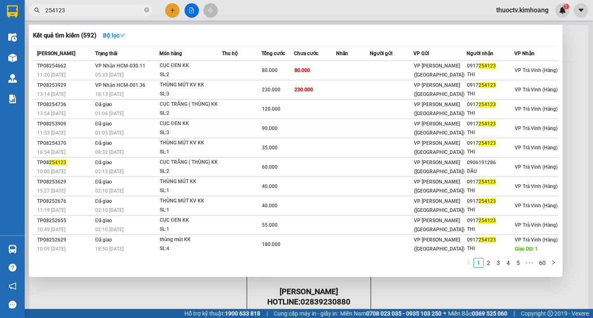
click at [71, 13] on input "254123" at bounding box center [93, 10] width 97 height 9
